Goal: Information Seeking & Learning: Learn about a topic

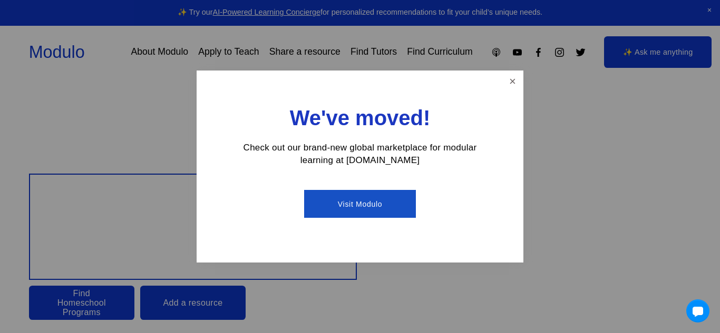
click at [515, 83] on link "Close" at bounding box center [512, 81] width 18 height 18
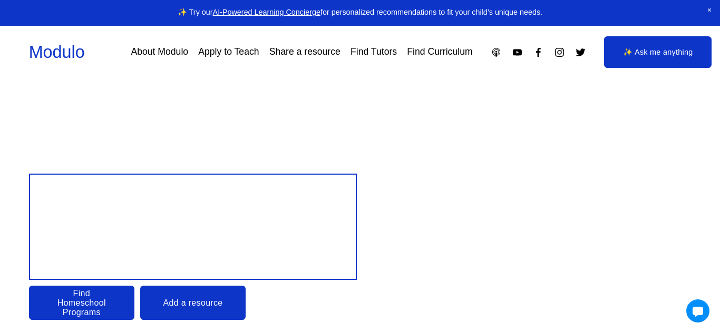
click at [223, 53] on link "Apply to Teach" at bounding box center [228, 52] width 61 height 18
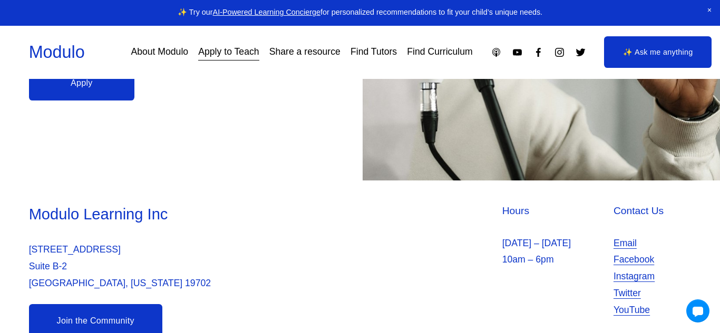
scroll to position [362, 0]
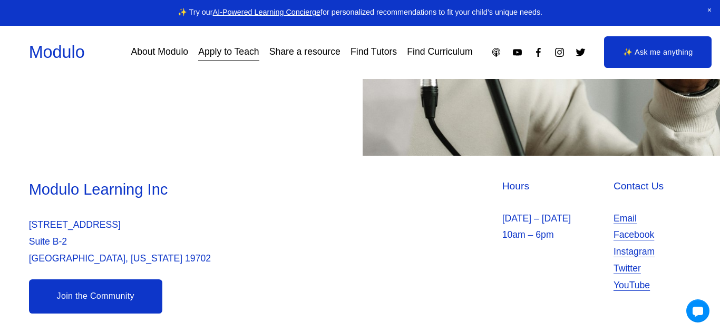
click at [117, 283] on link "Join the Community" at bounding box center [95, 297] width 133 height 34
click at [140, 51] on link "About Modulo" at bounding box center [159, 52] width 57 height 18
